Goal: Task Accomplishment & Management: Manage account settings

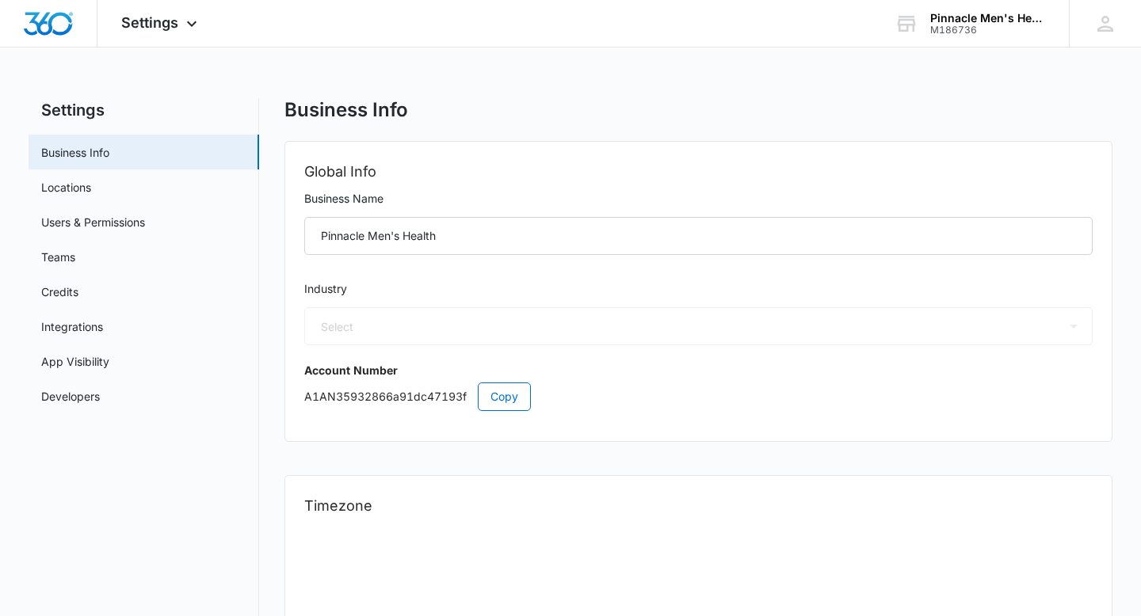
select select "14"
select select "US"
select select "America/New_York"
click at [162, 21] on span "Settings" at bounding box center [149, 22] width 57 height 17
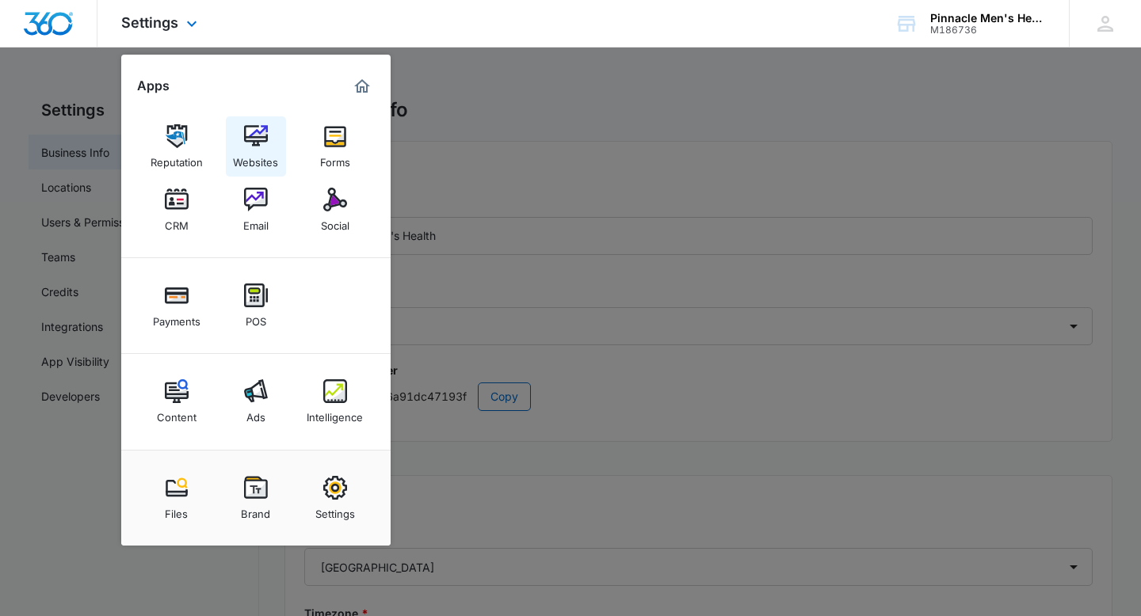
click at [251, 136] on img at bounding box center [256, 136] width 24 height 24
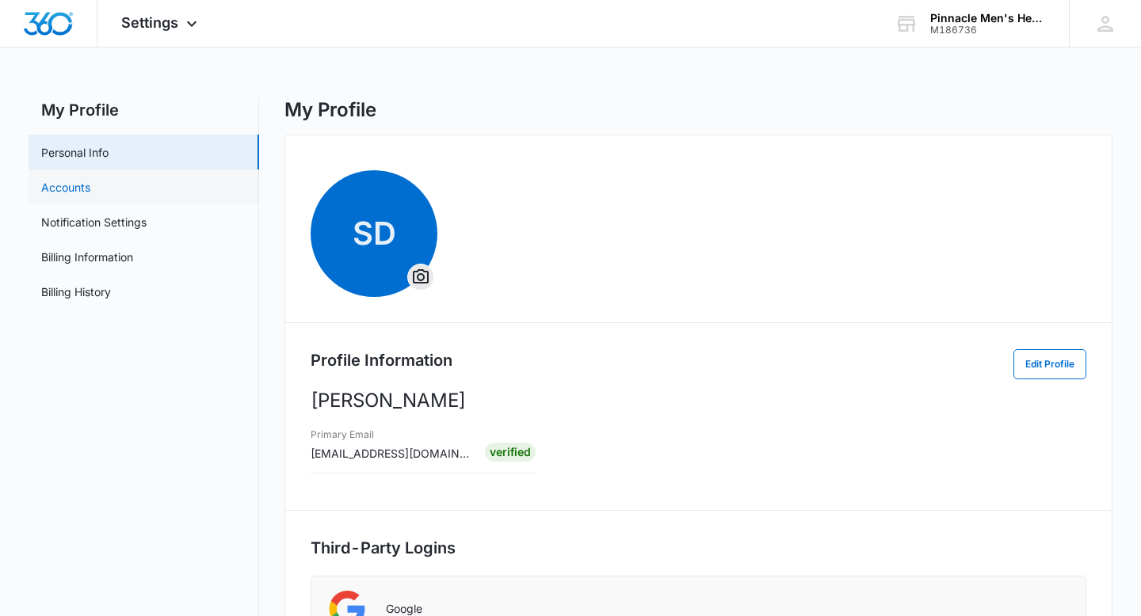
click at [90, 186] on link "Accounts" at bounding box center [65, 187] width 49 height 17
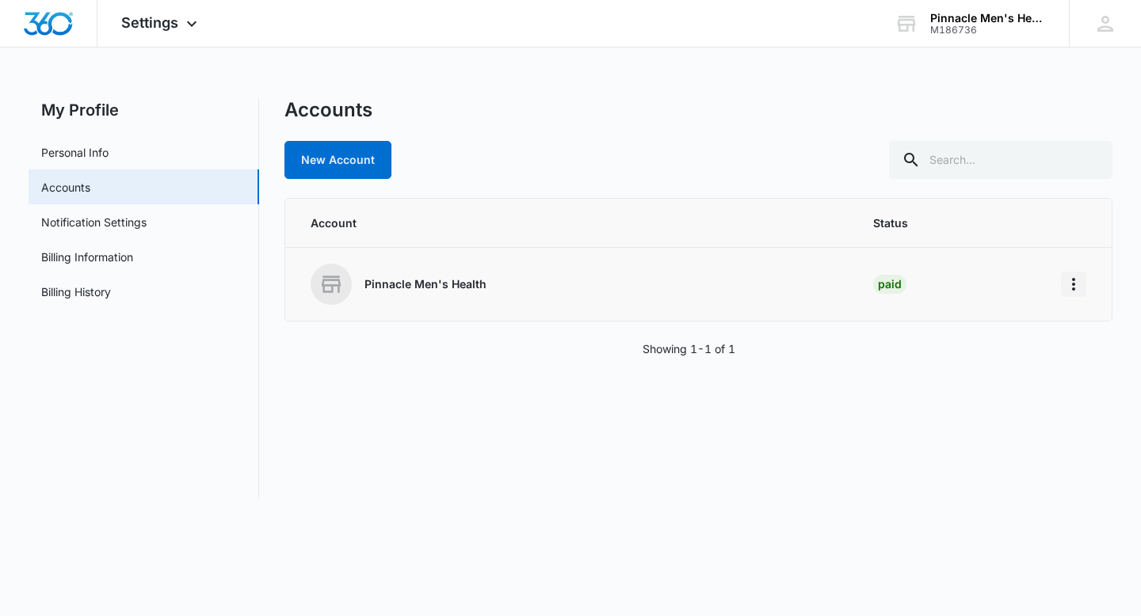
click at [1078, 280] on icon "Home" at bounding box center [1073, 284] width 19 height 19
click at [85, 284] on link "Billing History" at bounding box center [76, 292] width 70 height 17
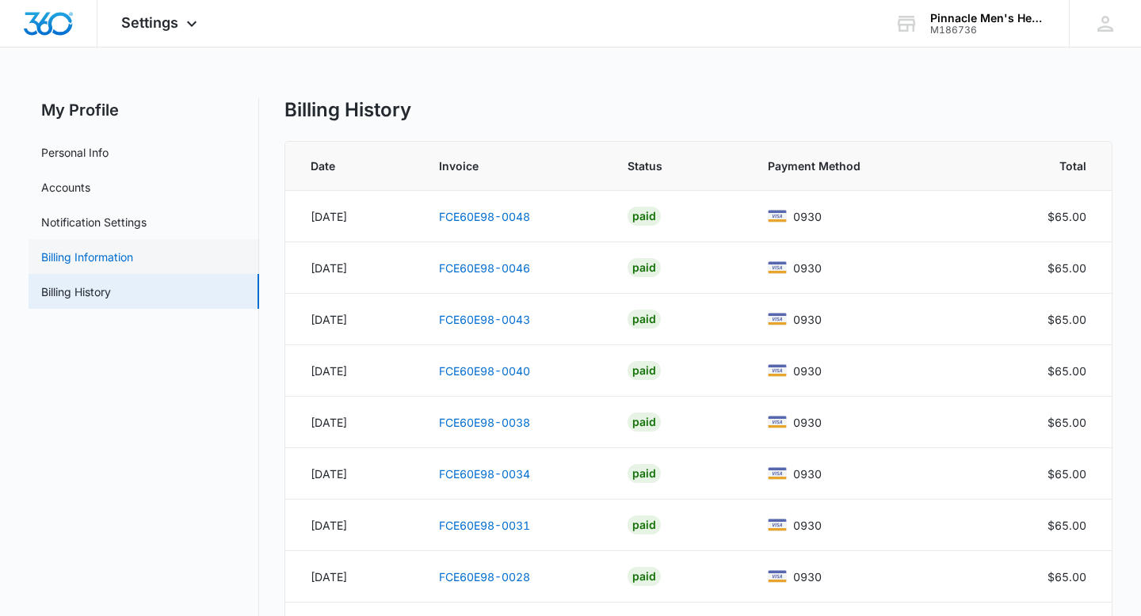
click at [87, 257] on link "Billing Information" at bounding box center [87, 257] width 92 height 17
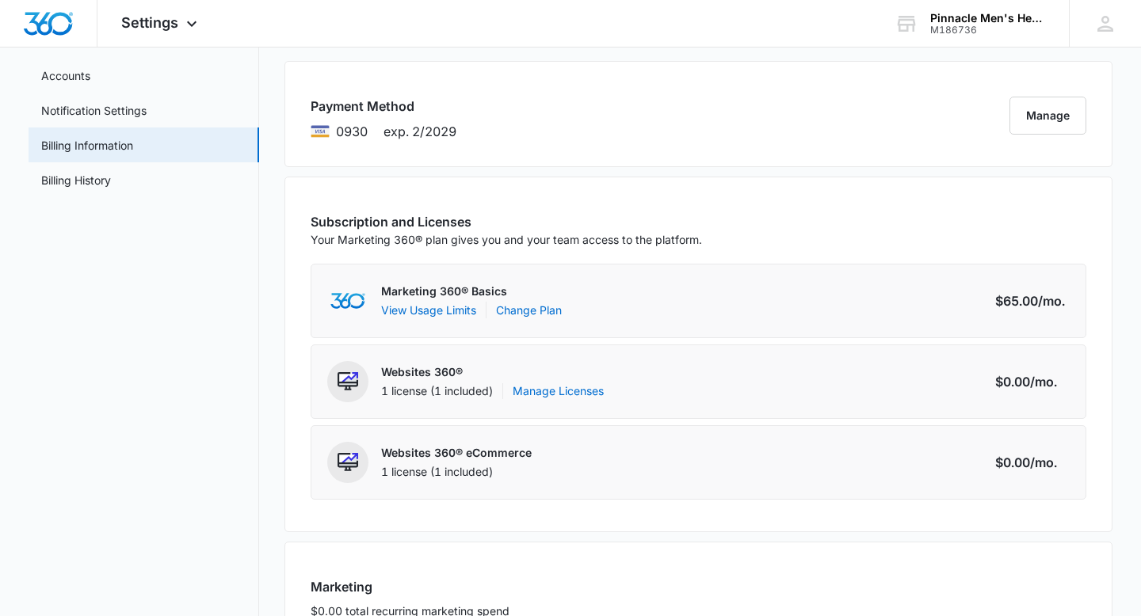
scroll to position [113, 0]
click at [538, 307] on link "Change Plan" at bounding box center [529, 308] width 66 height 17
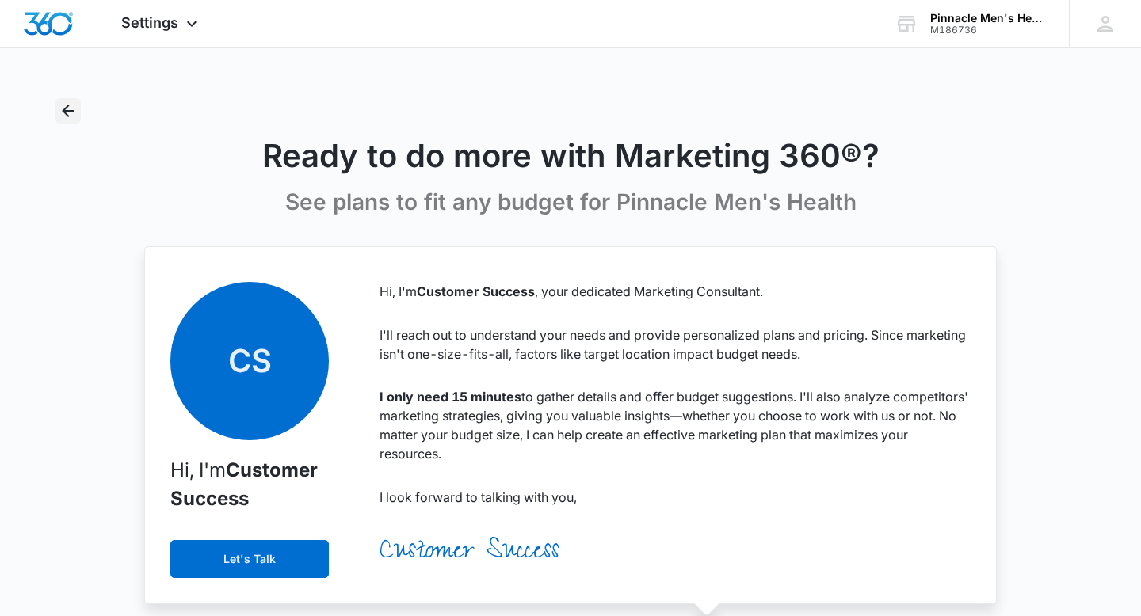
click at [67, 105] on icon "Back" at bounding box center [68, 111] width 13 height 13
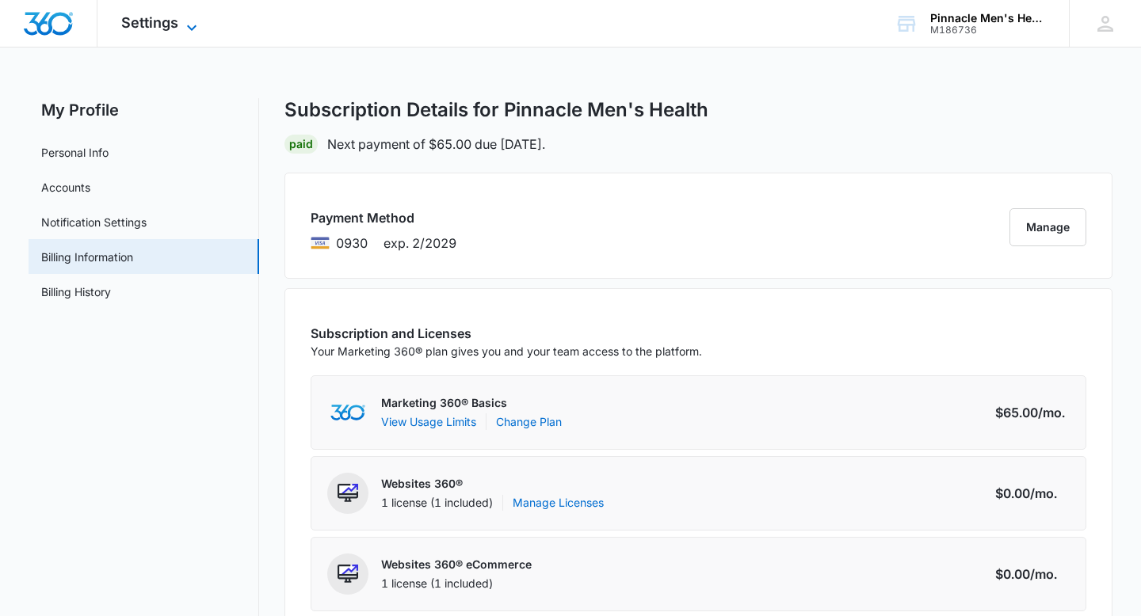
click at [145, 17] on span "Settings" at bounding box center [149, 22] width 57 height 17
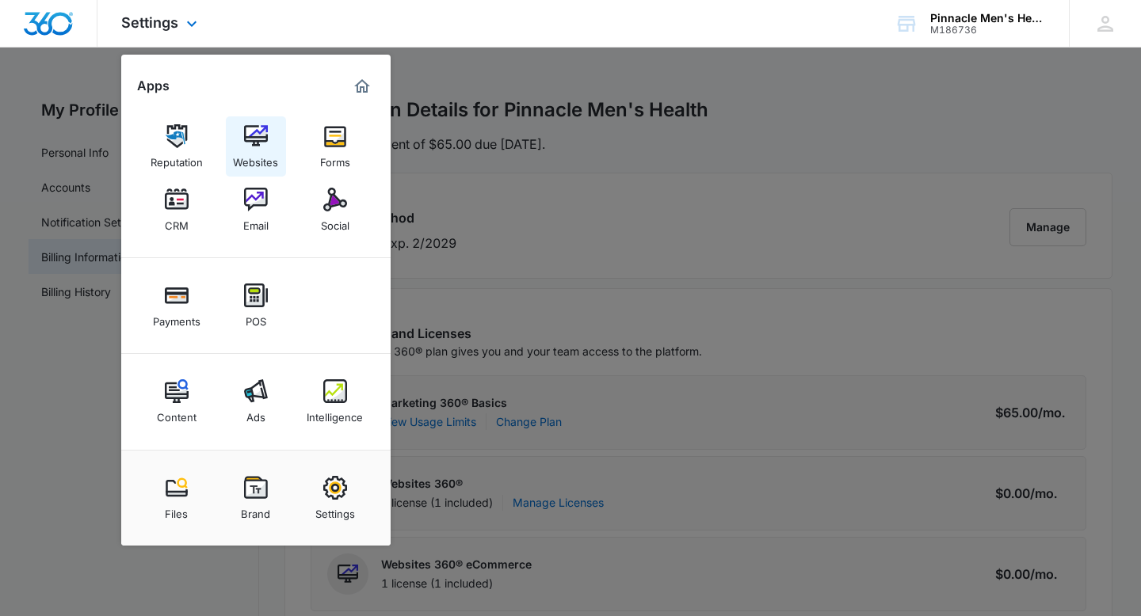
click at [251, 137] on img at bounding box center [256, 136] width 24 height 24
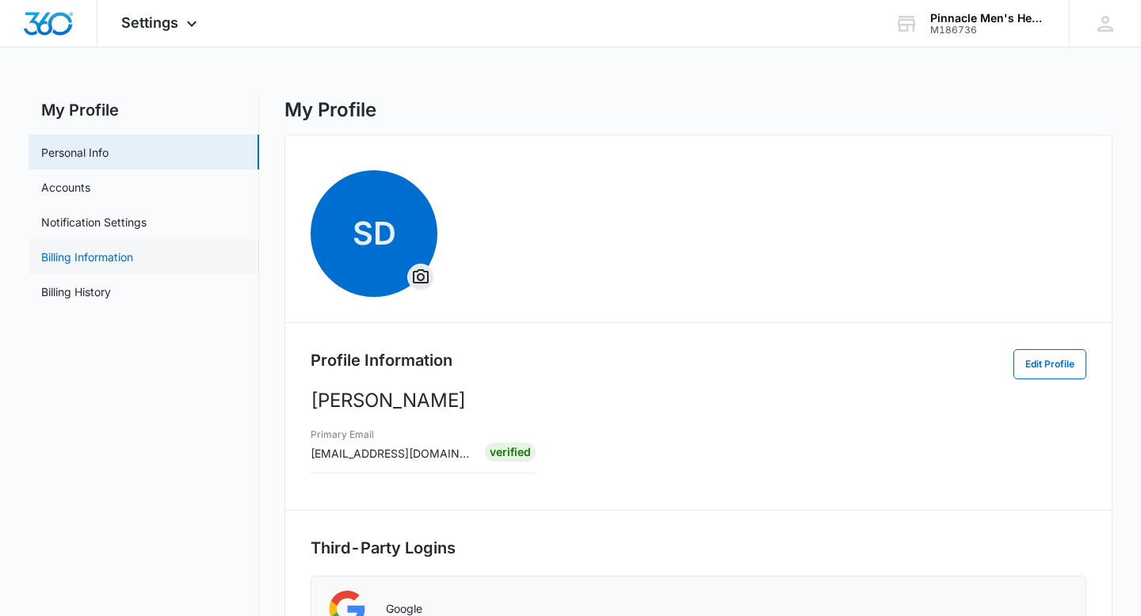
click at [83, 260] on link "Billing Information" at bounding box center [87, 257] width 92 height 17
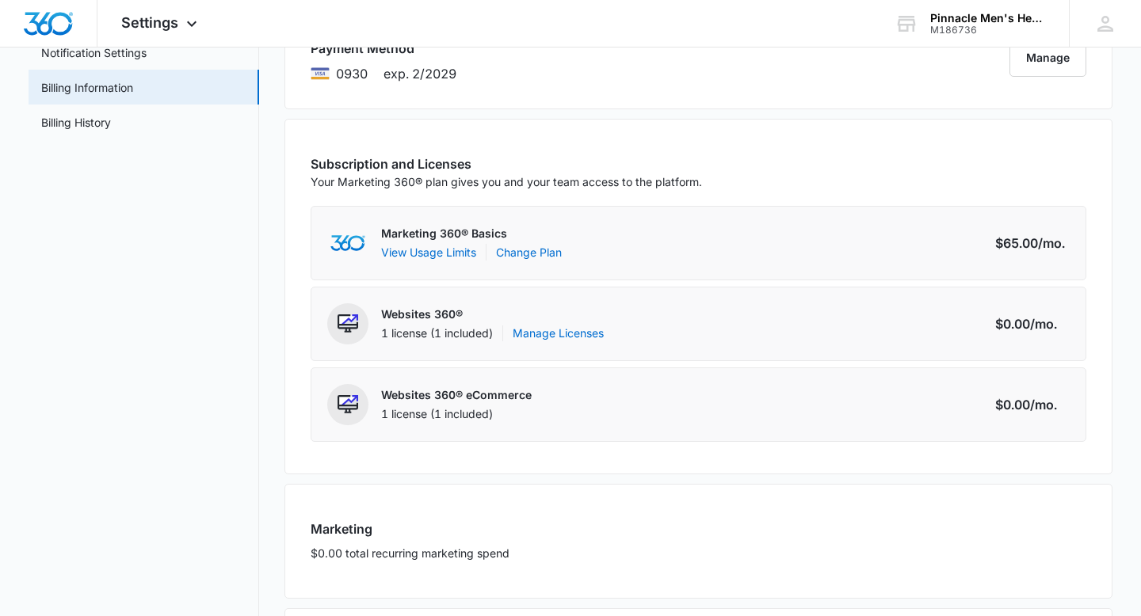
scroll to position [305, 0]
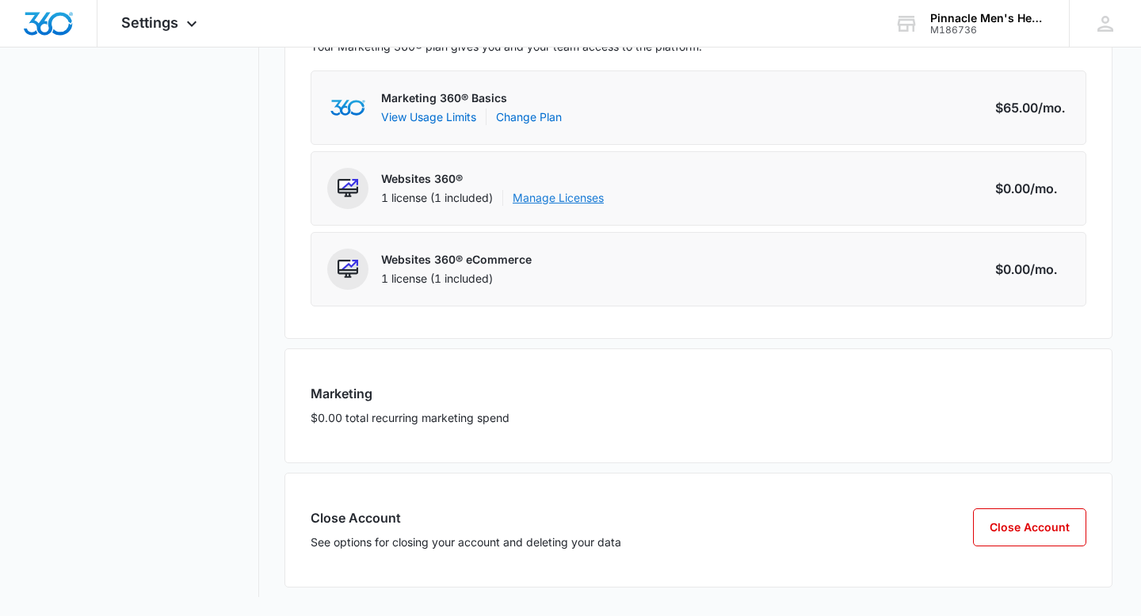
click at [558, 199] on link "Manage Licenses" at bounding box center [557, 198] width 91 height 16
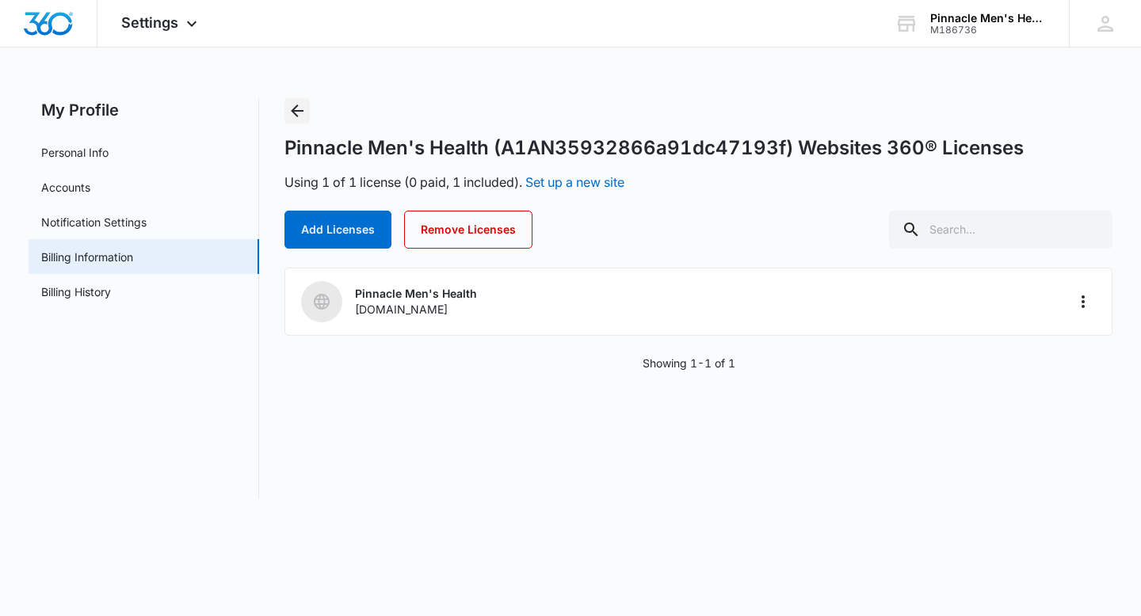
click at [291, 109] on icon "Back" at bounding box center [297, 110] width 19 height 19
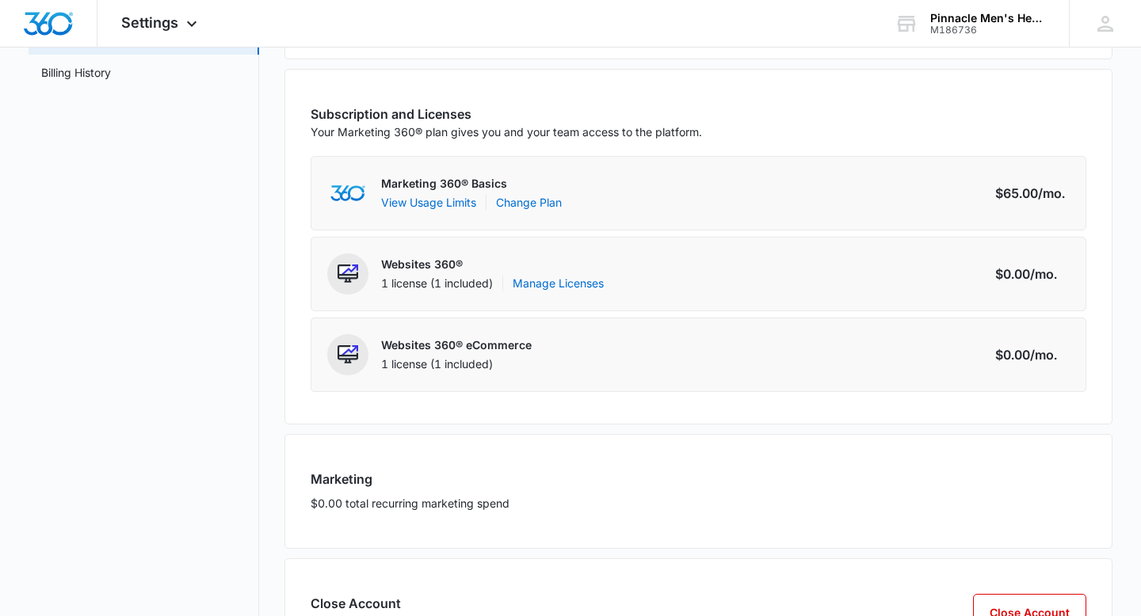
scroll to position [305, 0]
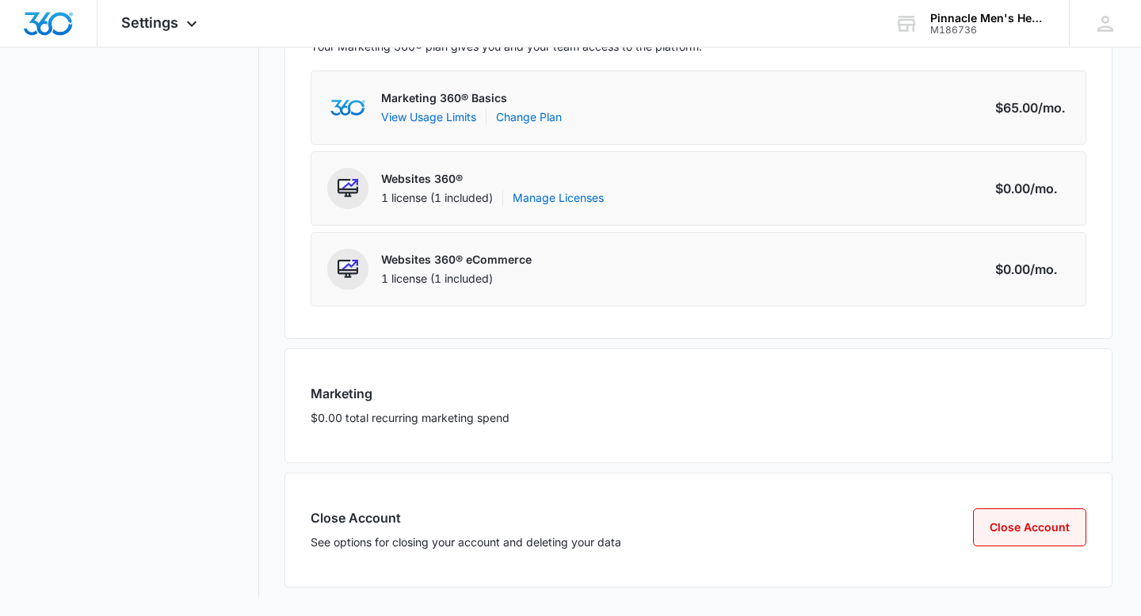
click at [1015, 525] on button "Close Account" at bounding box center [1029, 527] width 113 height 38
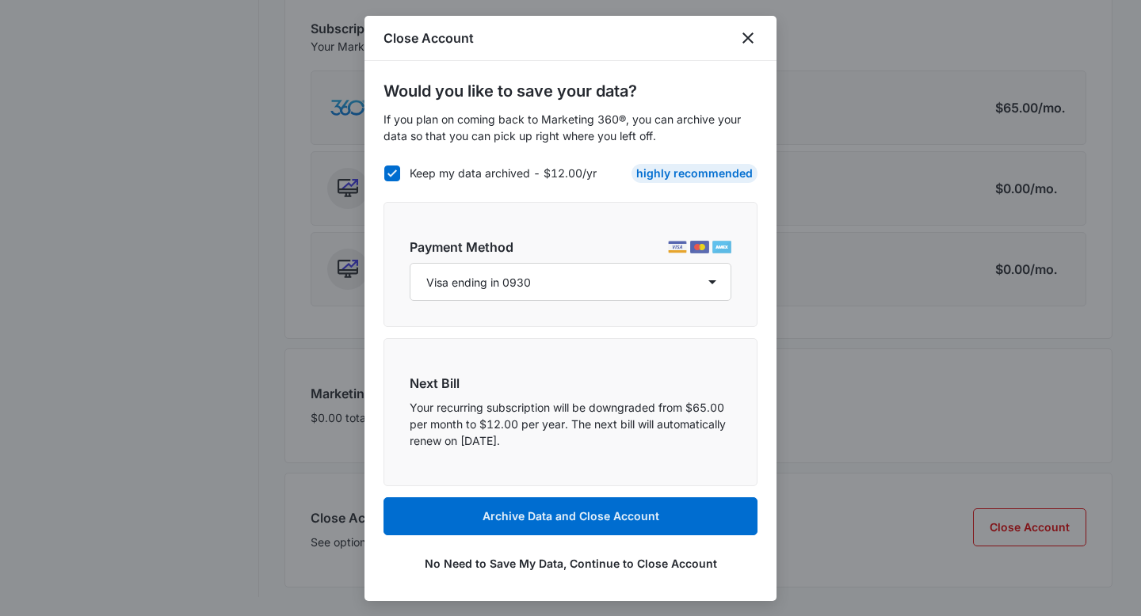
scroll to position [0, 0]
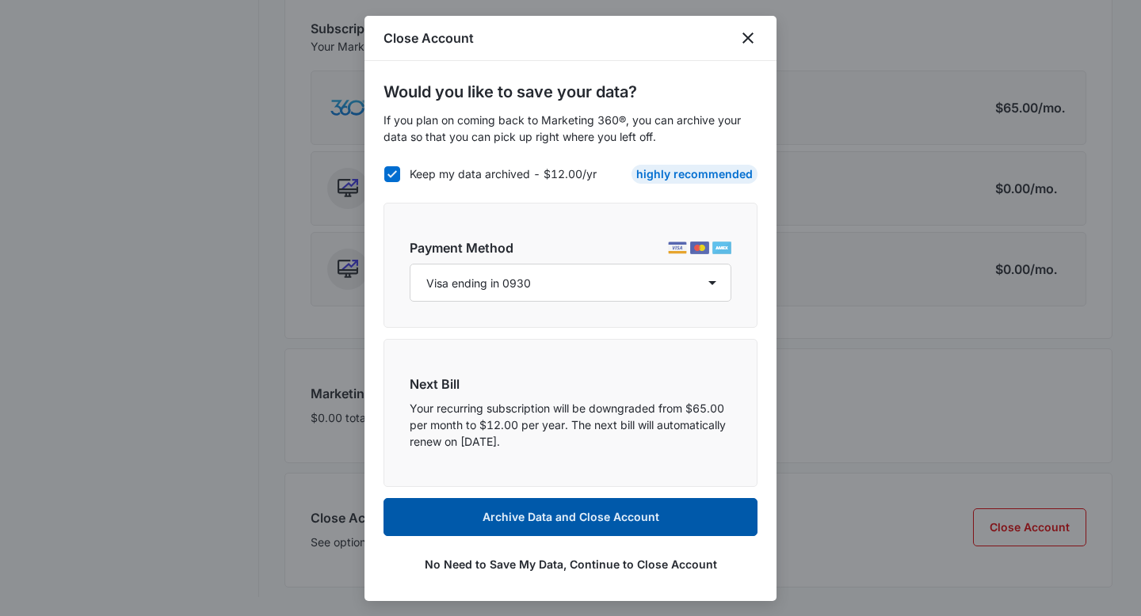
click at [575, 520] on button "Archive Data and Close Account" at bounding box center [570, 517] width 374 height 38
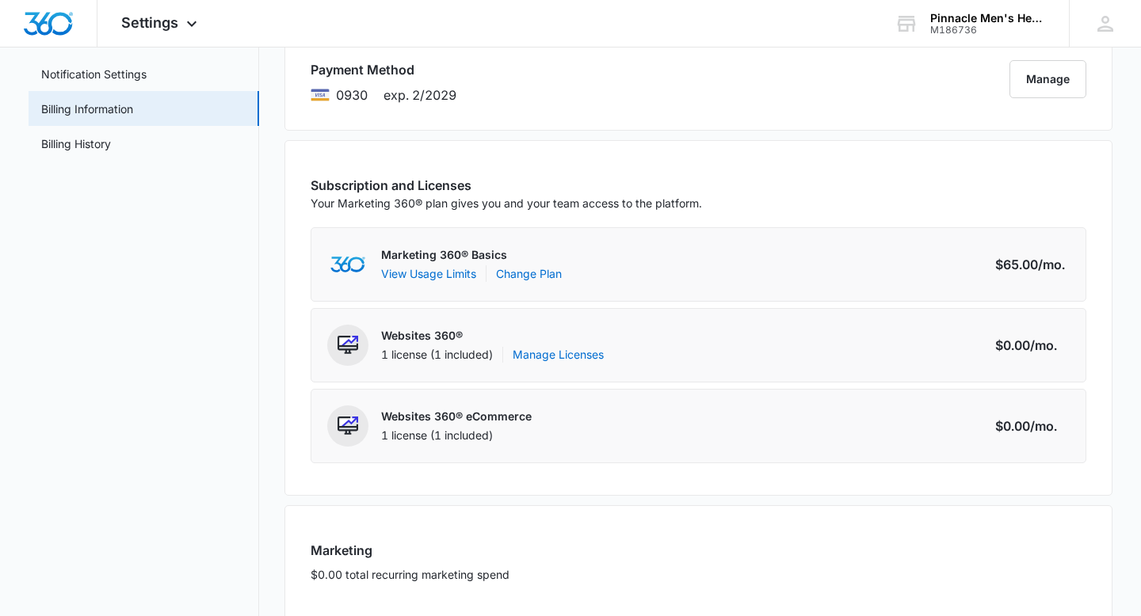
scroll to position [305, 0]
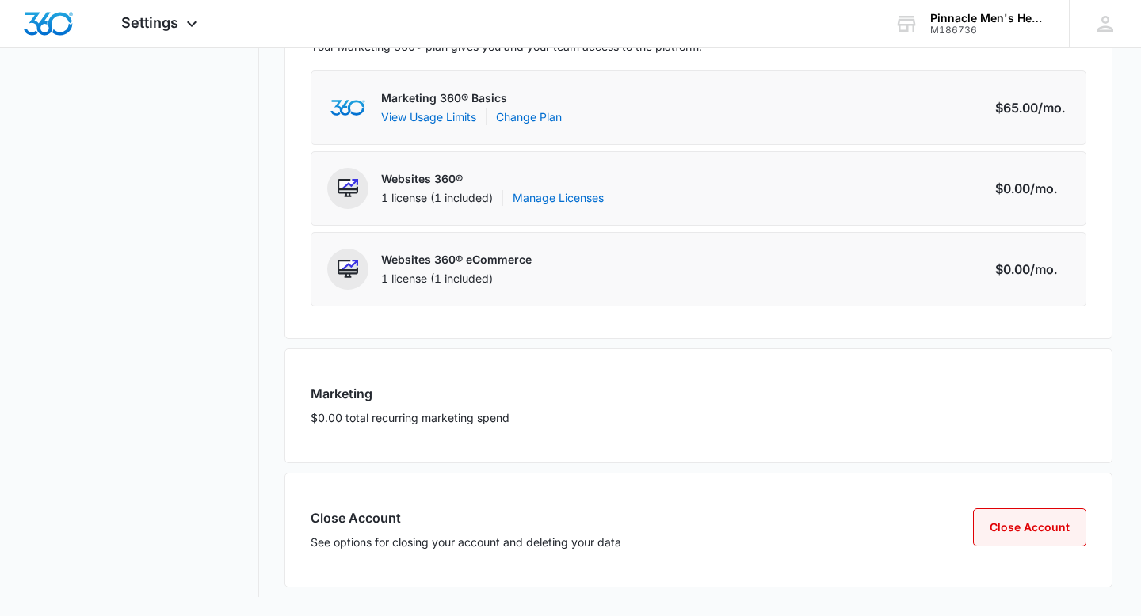
click at [1026, 539] on button "Close Account" at bounding box center [1029, 527] width 113 height 38
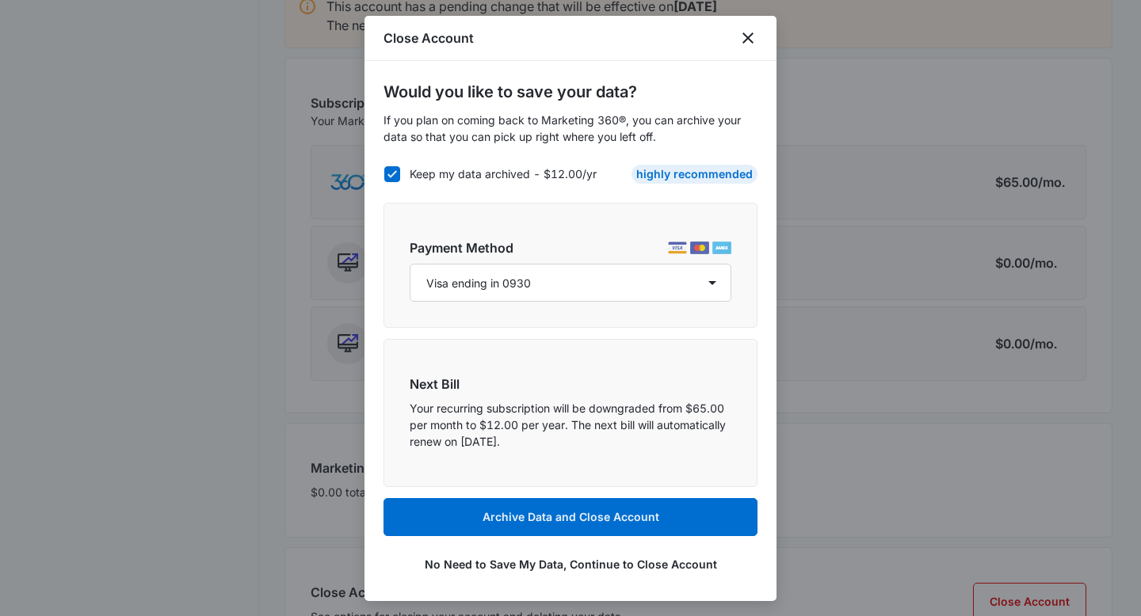
scroll to position [2, 0]
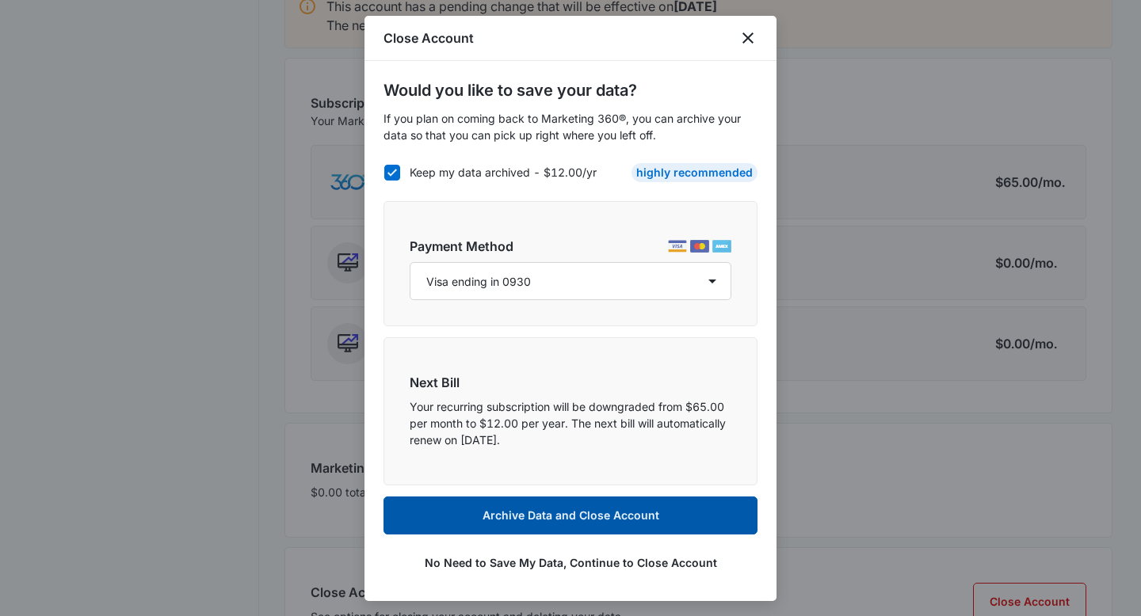
click at [570, 509] on button "Archive Data and Close Account" at bounding box center [570, 516] width 374 height 38
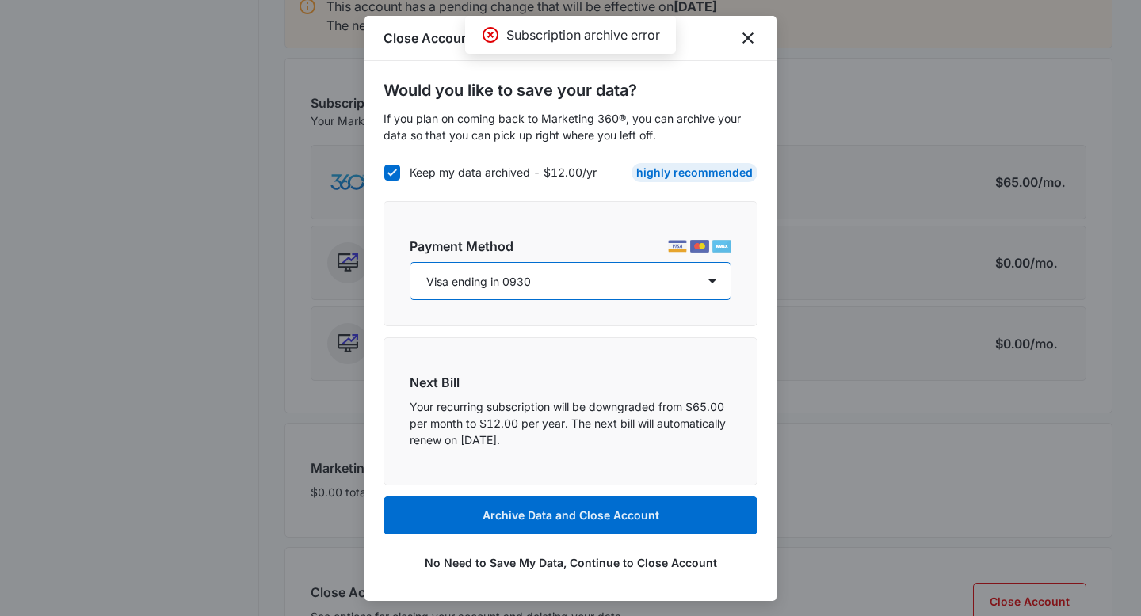
click at [618, 271] on select "Visa ending in 0930 Visa ending in 0930" at bounding box center [570, 281] width 322 height 38
select select "pm_1PnSDtA4n8RTgNjU4fO5wXzP"
click at [409, 262] on select "Visa ending in 0930 Visa ending in 0930" at bounding box center [570, 281] width 322 height 38
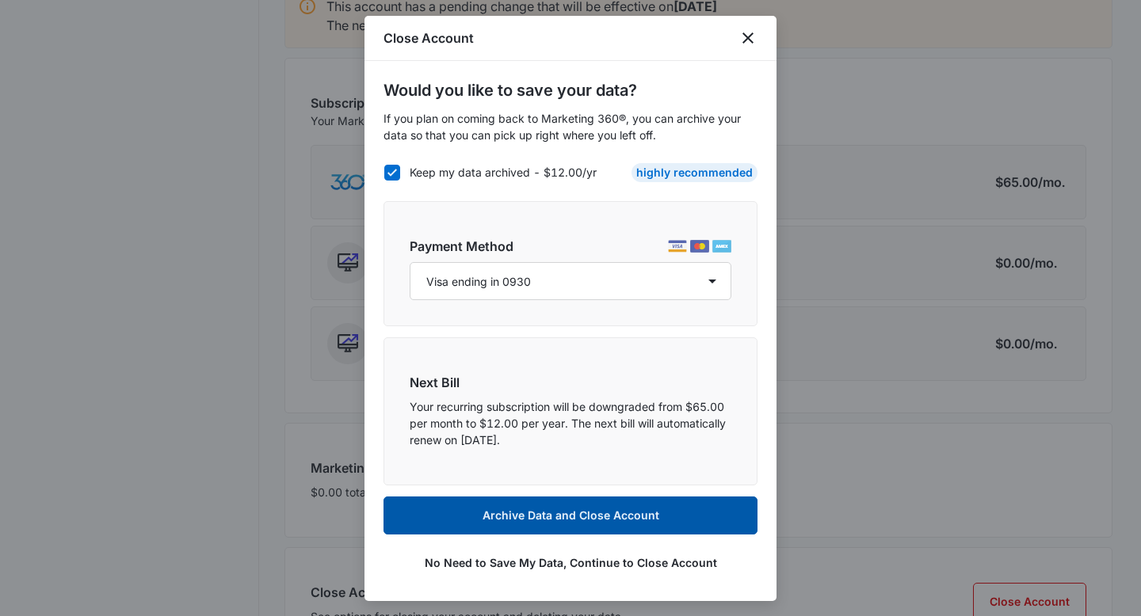
click at [615, 506] on button "Archive Data and Close Account" at bounding box center [570, 516] width 374 height 38
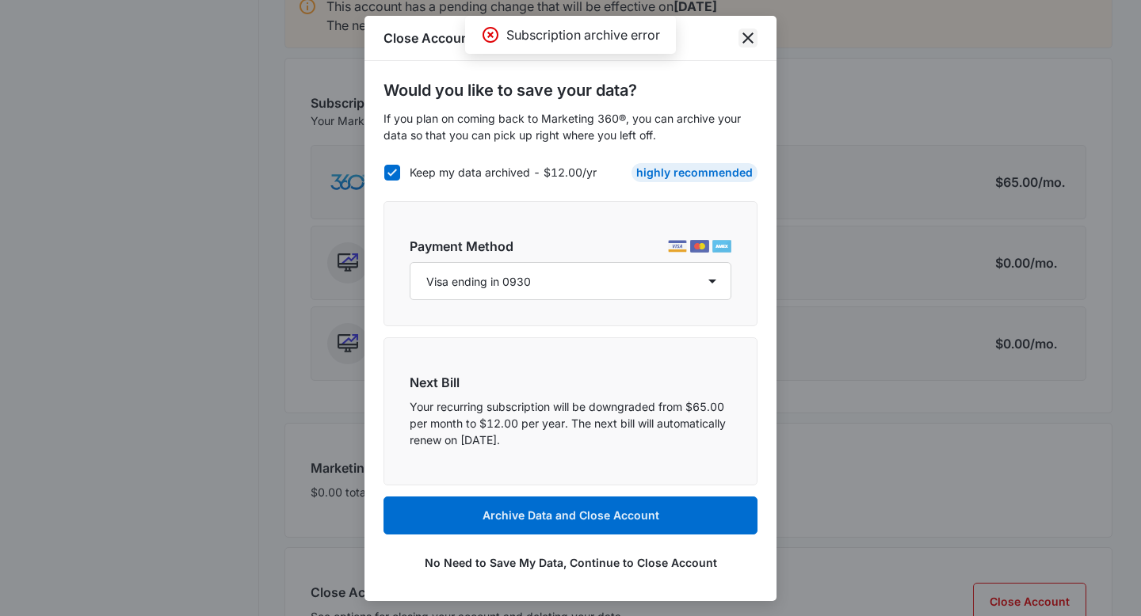
click at [742, 32] on icon "close" at bounding box center [747, 38] width 19 height 19
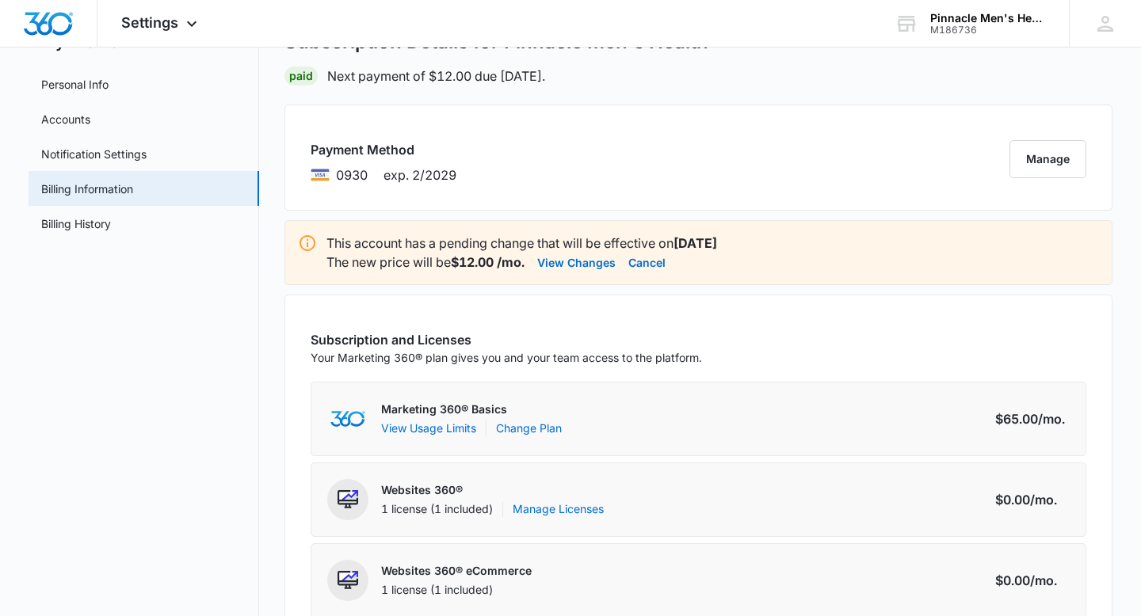
scroll to position [67, 0]
